Goal: Find specific page/section: Find specific page/section

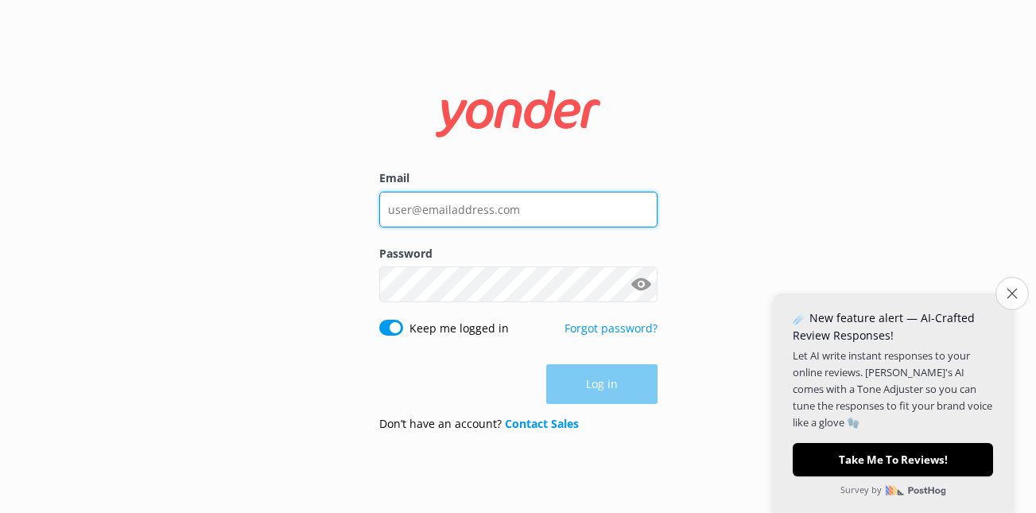
type input "[PERSON_NAME][EMAIL_ADDRESS][DOMAIN_NAME]"
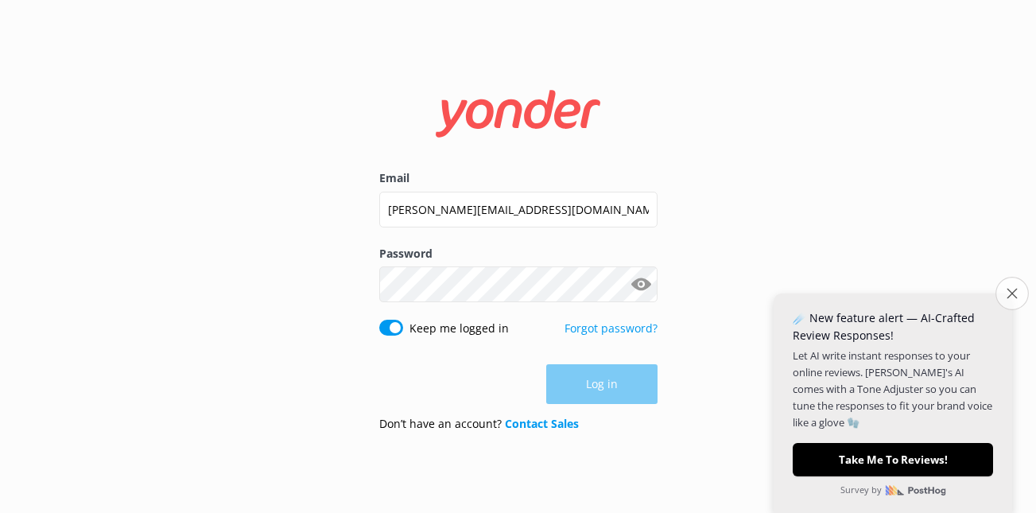
click at [1013, 292] on icon "Close survey" at bounding box center [1012, 293] width 10 height 10
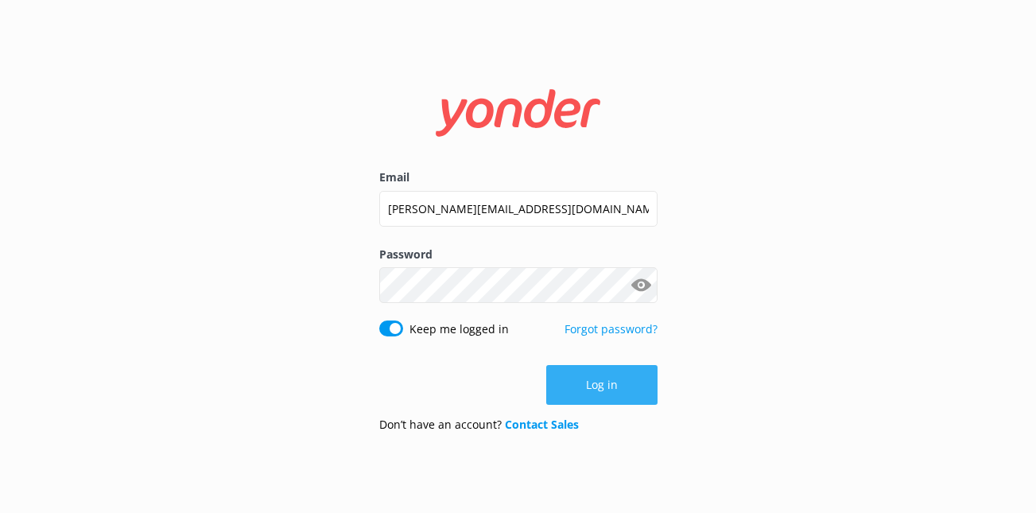
click at [623, 383] on button "Log in" at bounding box center [601, 385] width 111 height 40
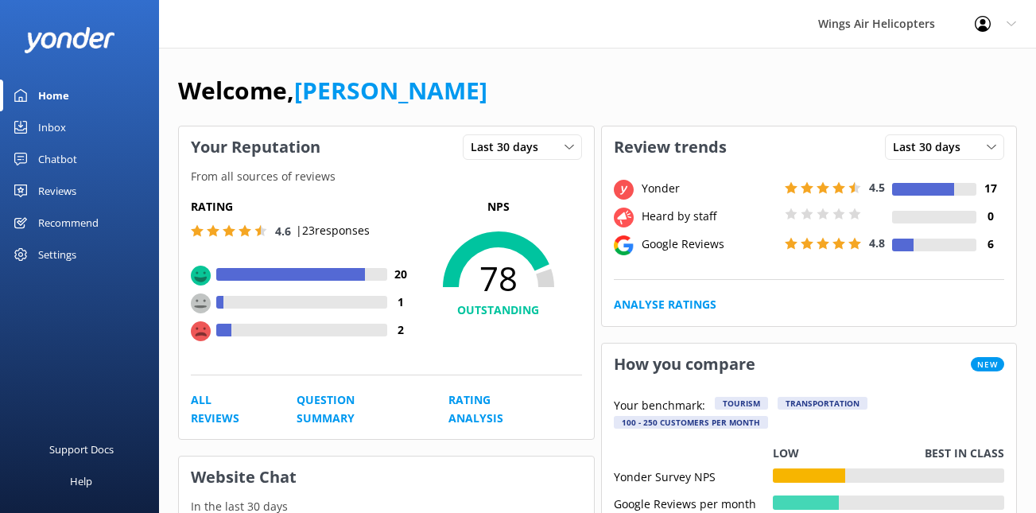
click at [64, 196] on div "Reviews" at bounding box center [57, 191] width 38 height 32
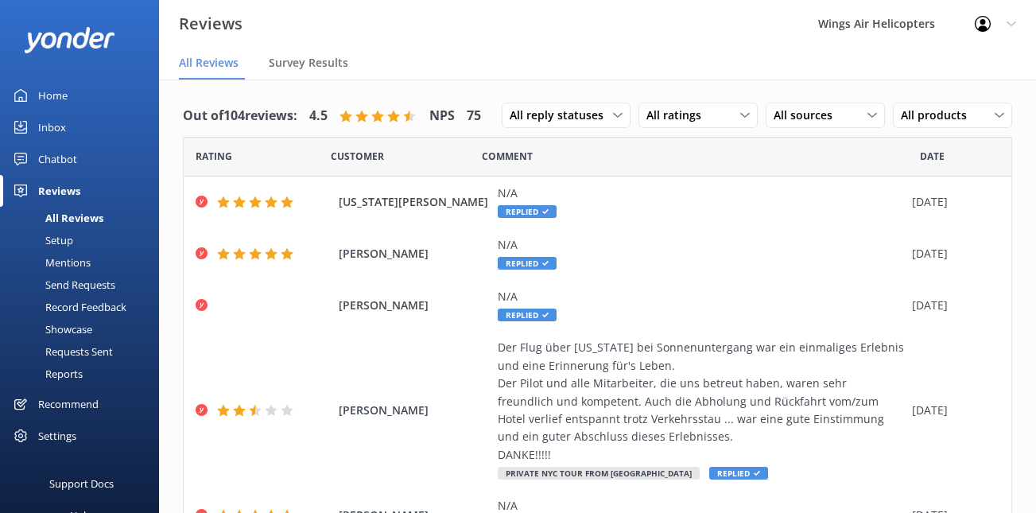
click at [96, 352] on div "Requests Sent" at bounding box center [61, 351] width 103 height 22
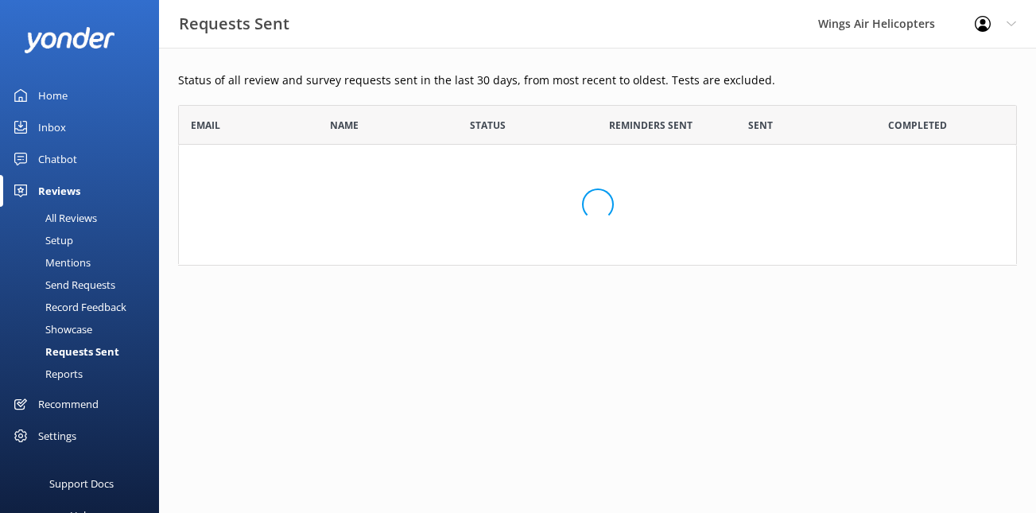
scroll to position [439, 839]
